Goal: Task Accomplishment & Management: Manage account settings

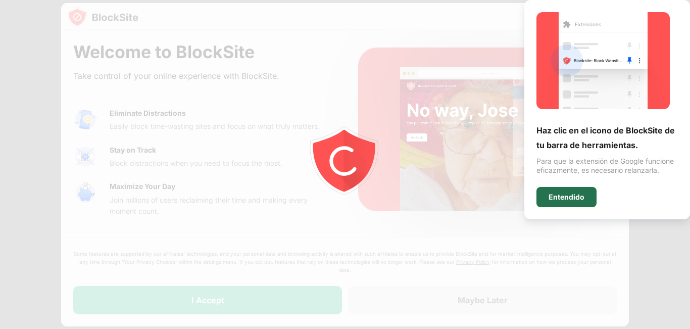
click at [565, 198] on div "Entendido" at bounding box center [567, 197] width 36 height 8
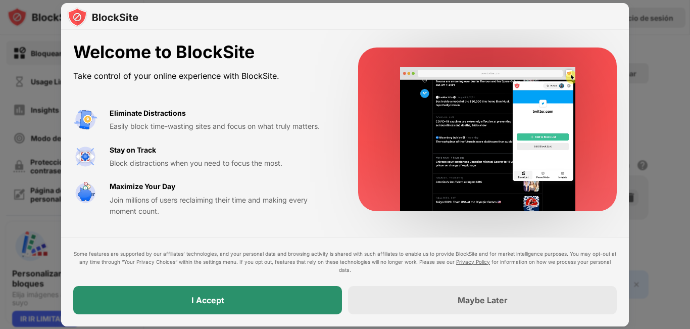
click at [244, 303] on div "I Accept" at bounding box center [207, 300] width 269 height 28
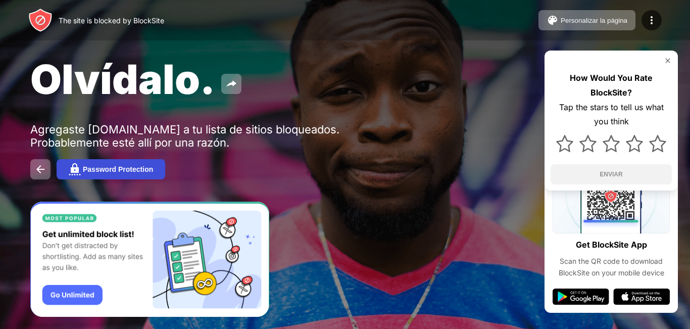
click at [144, 168] on div "Password Protection" at bounding box center [118, 169] width 70 height 8
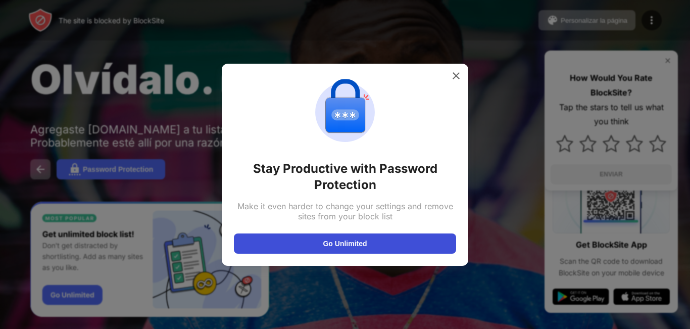
click at [324, 242] on button "Go Unlimited" at bounding box center [345, 243] width 222 height 20
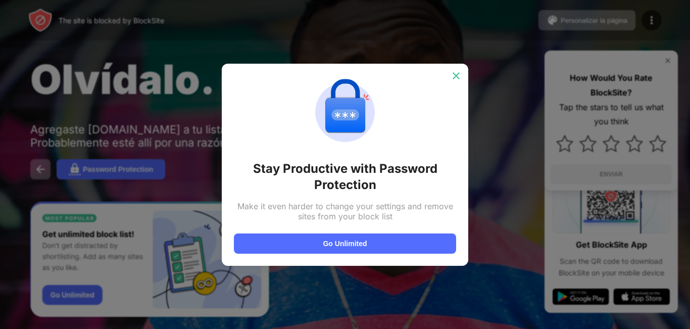
click at [458, 76] on img at bounding box center [456, 76] width 10 height 10
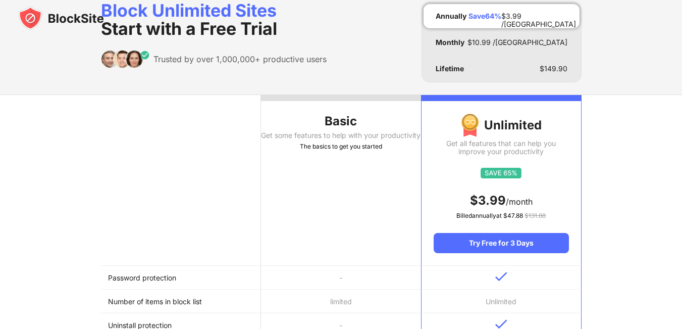
scroll to position [7, 0]
